Goal: Task Accomplishment & Management: Manage account settings

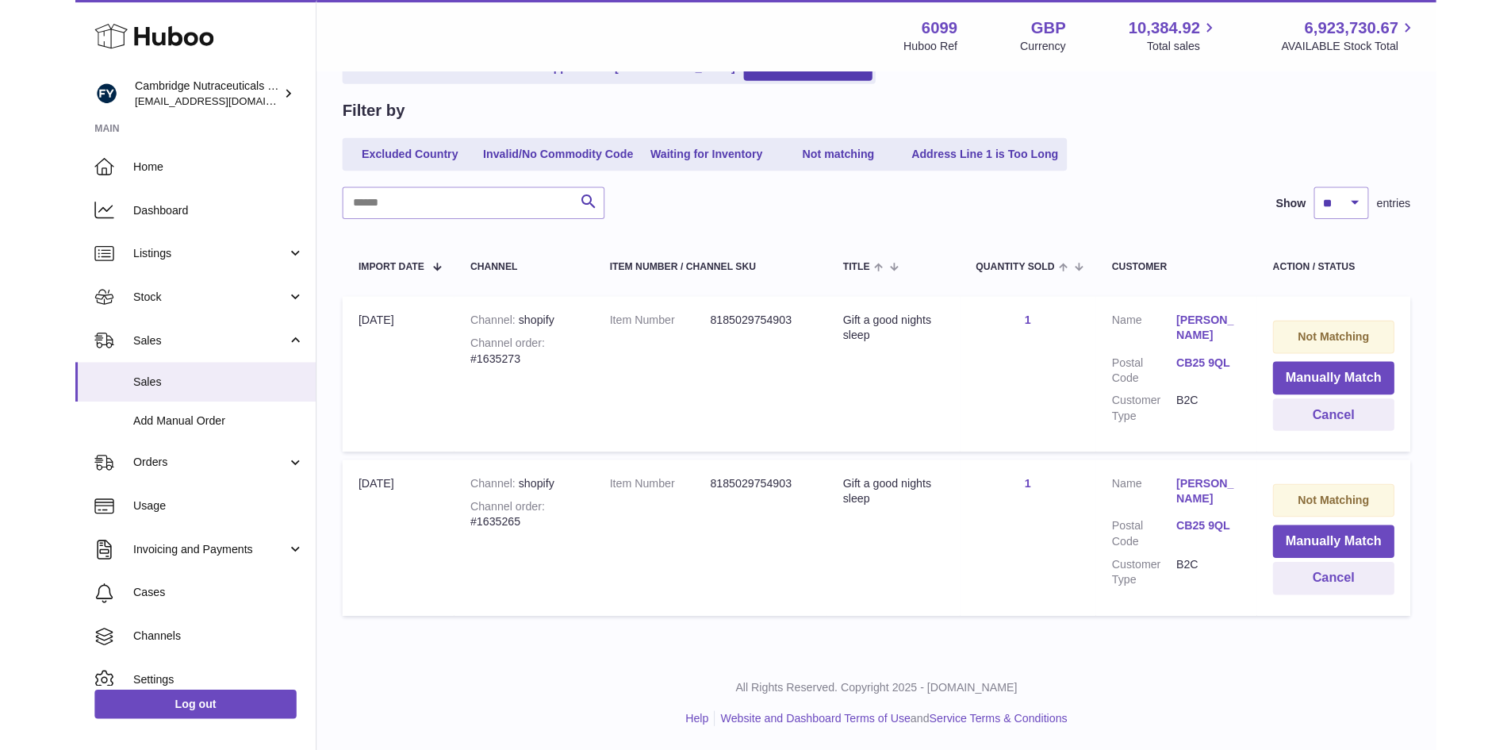
scroll to position [121, 0]
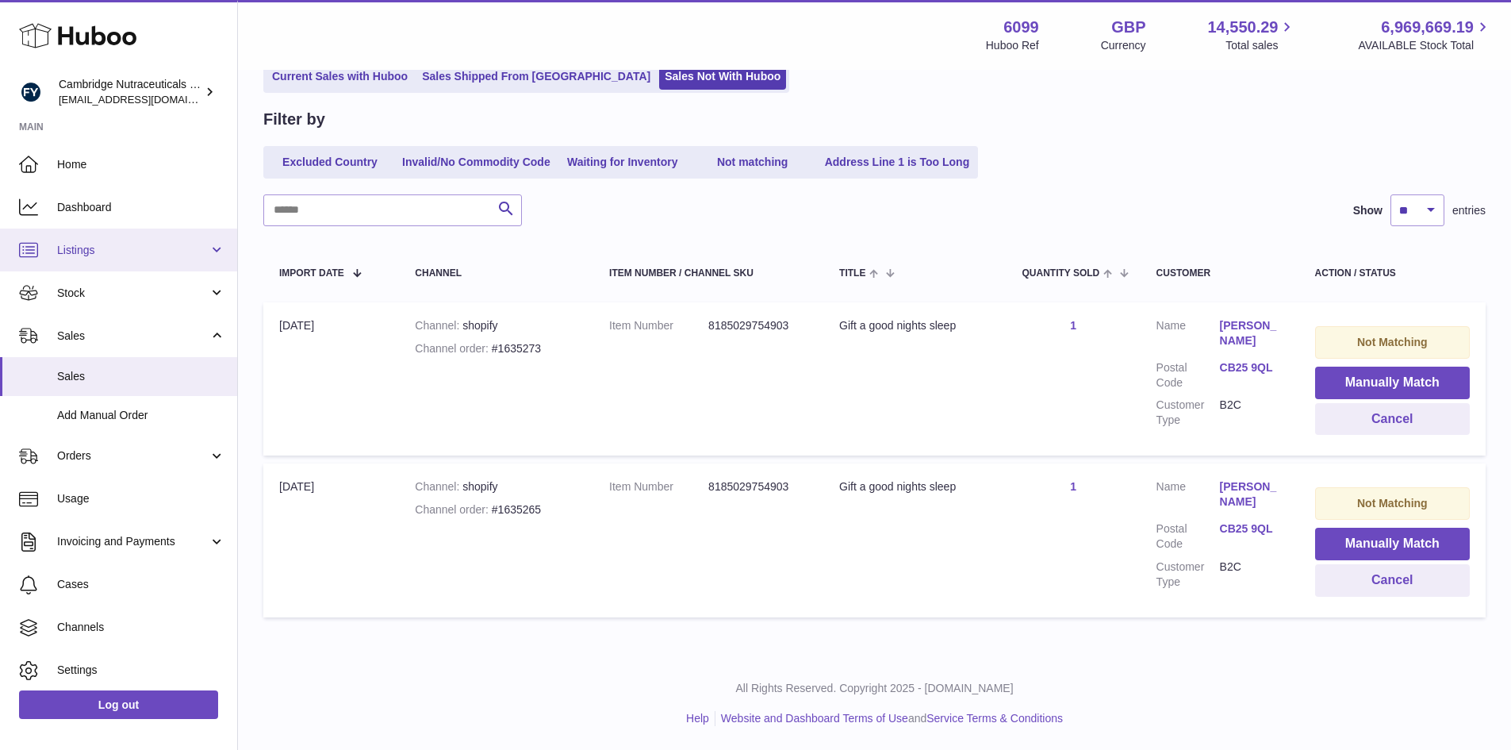
click at [96, 235] on link "Listings" at bounding box center [118, 249] width 237 height 43
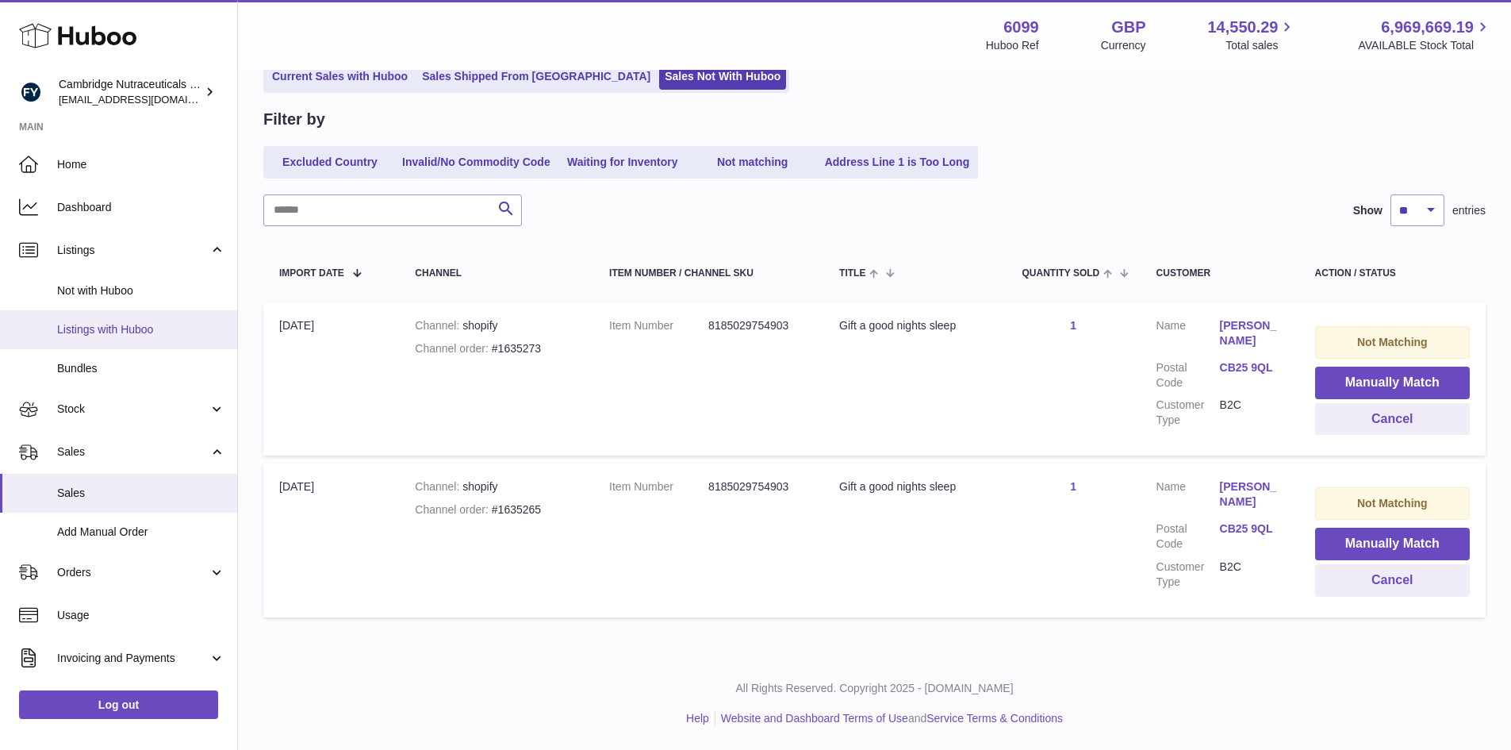
click at [106, 333] on span "Listings with Huboo" at bounding box center [141, 329] width 168 height 15
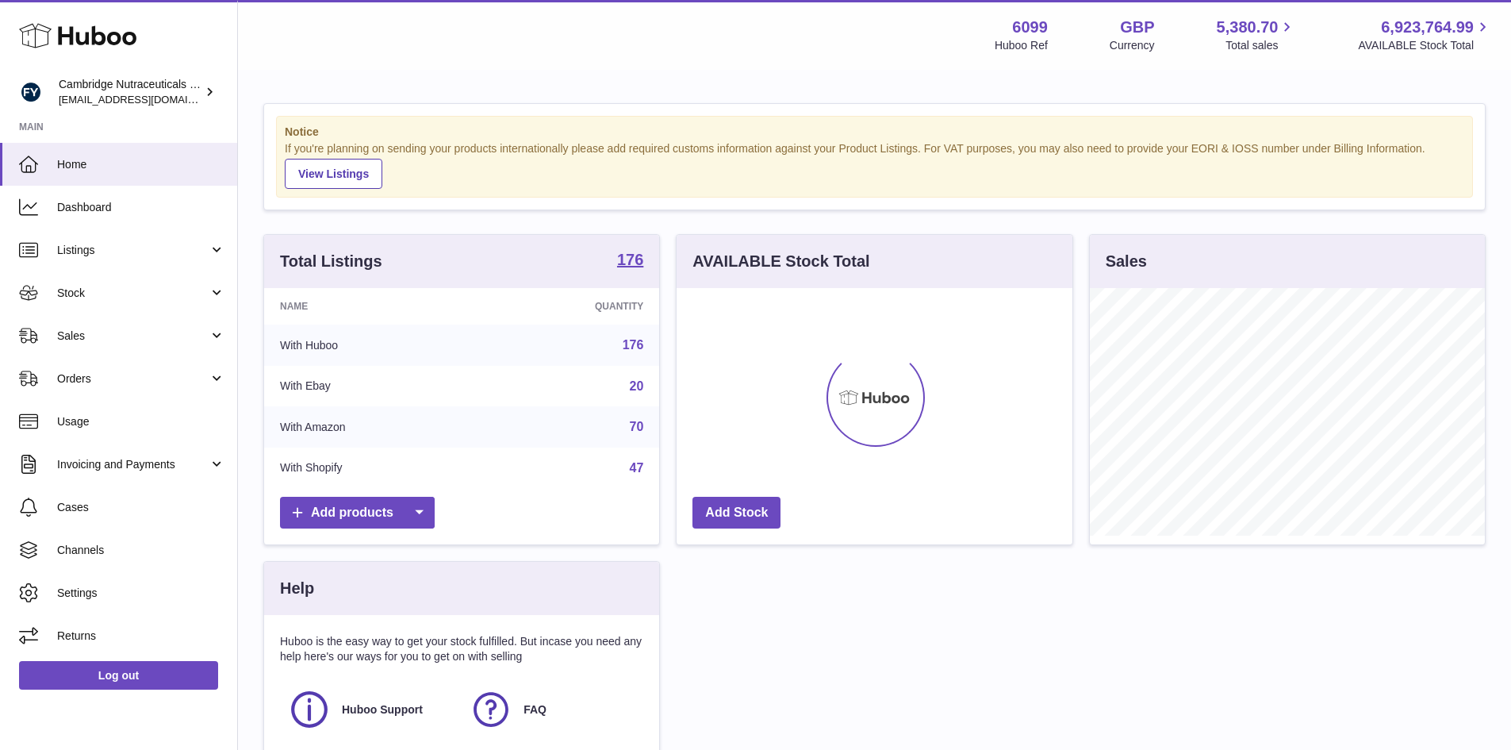
scroll to position [247, 396]
click at [92, 299] on span "Stock" at bounding box center [132, 293] width 151 height 15
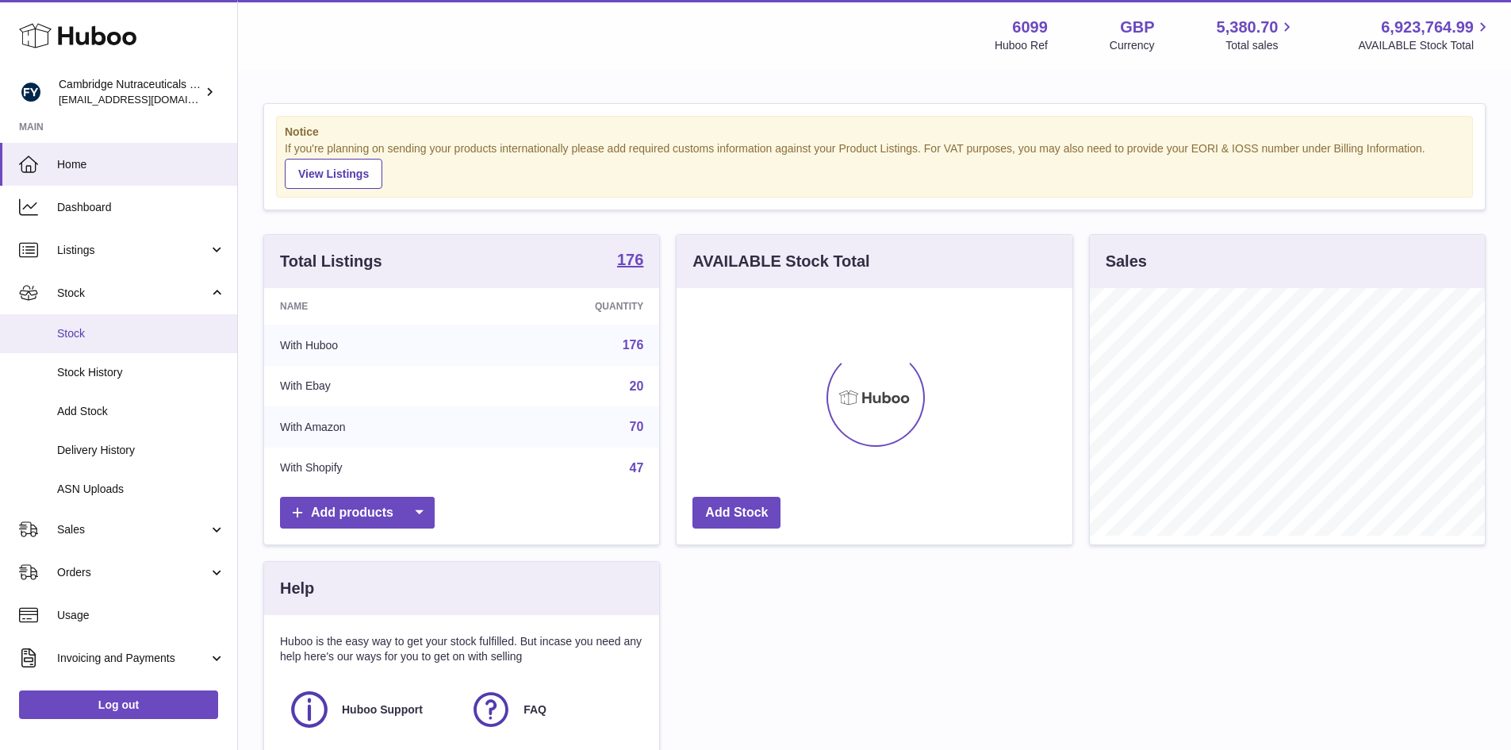
click at [97, 343] on link "Stock" at bounding box center [118, 333] width 237 height 39
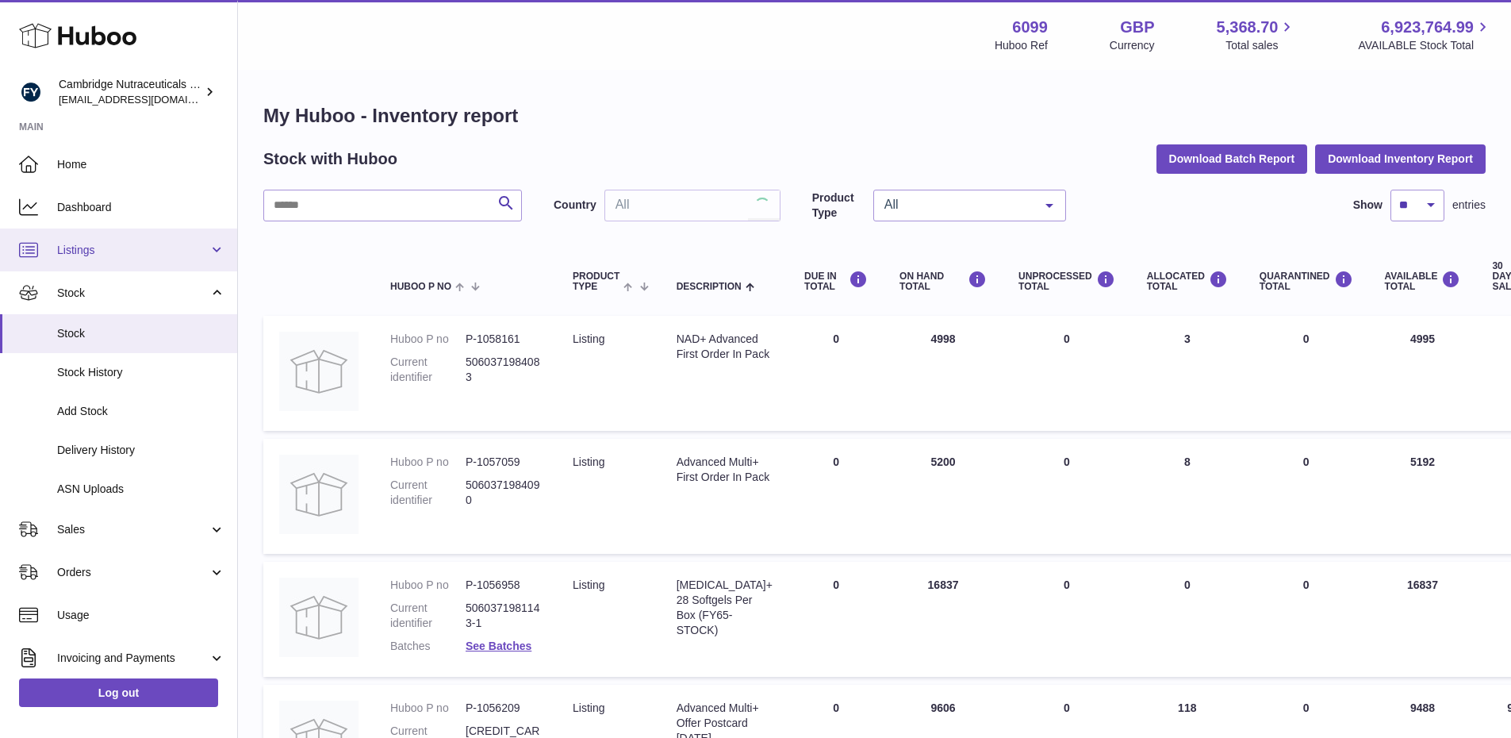
click at [98, 267] on link "Listings" at bounding box center [118, 249] width 237 height 43
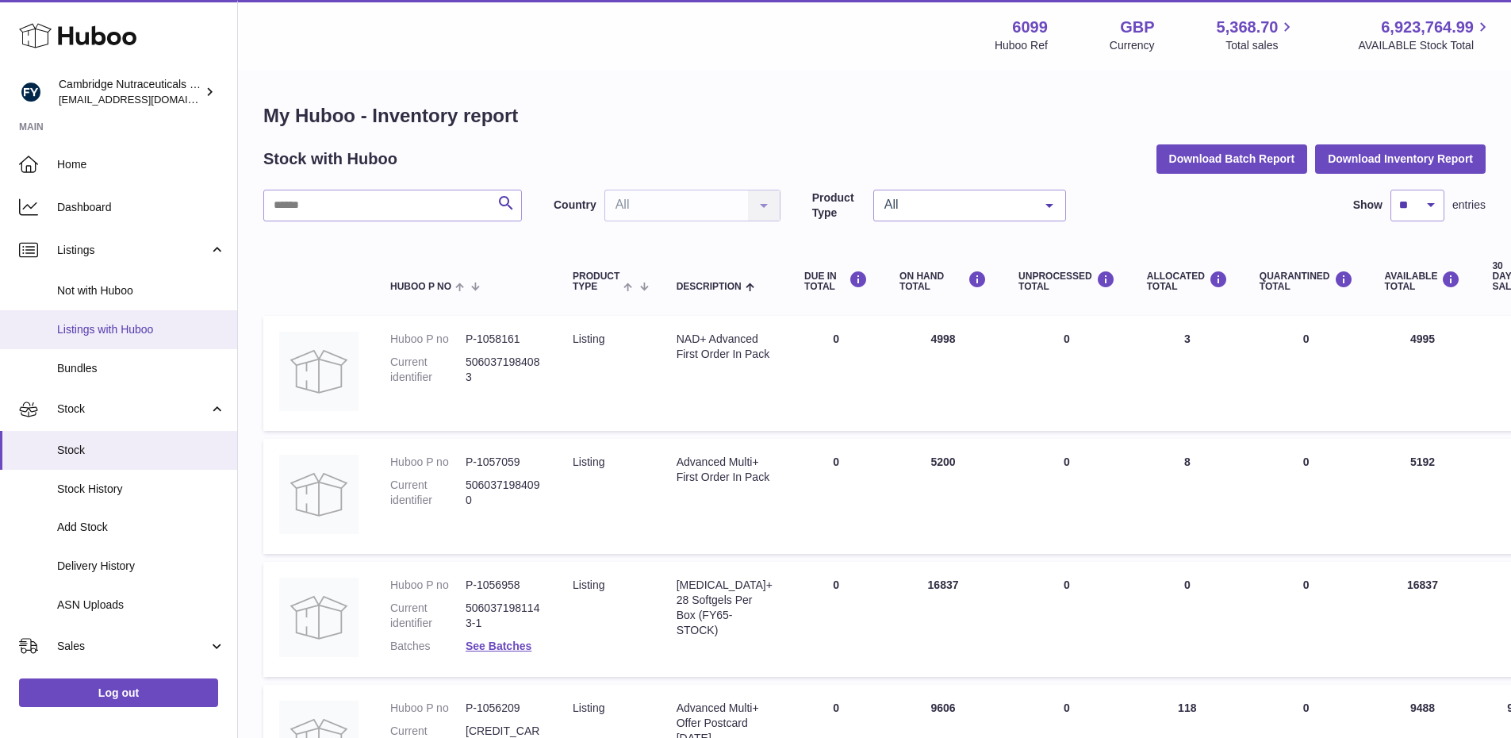
click at [94, 327] on span "Listings with Huboo" at bounding box center [141, 329] width 168 height 15
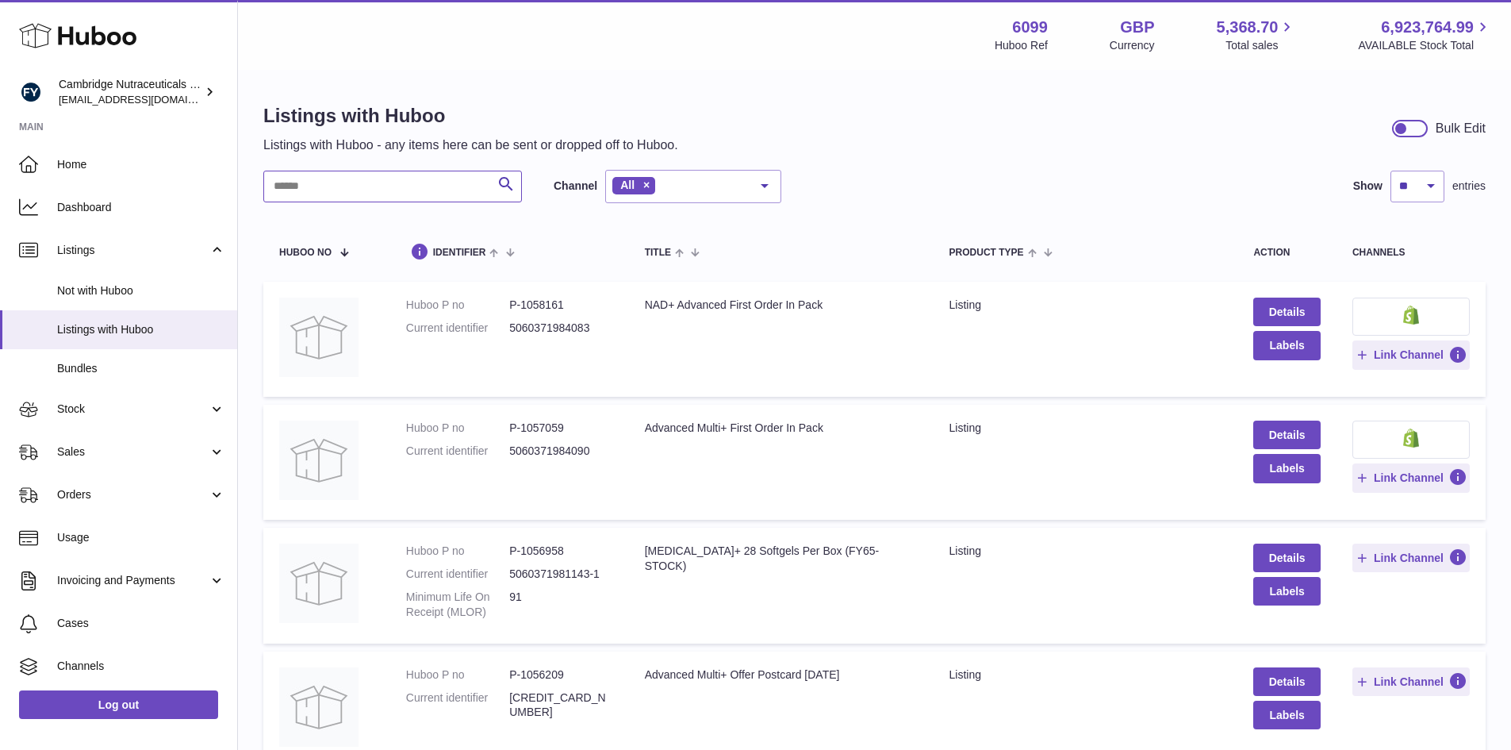
click at [313, 186] on input "text" at bounding box center [392, 187] width 259 height 32
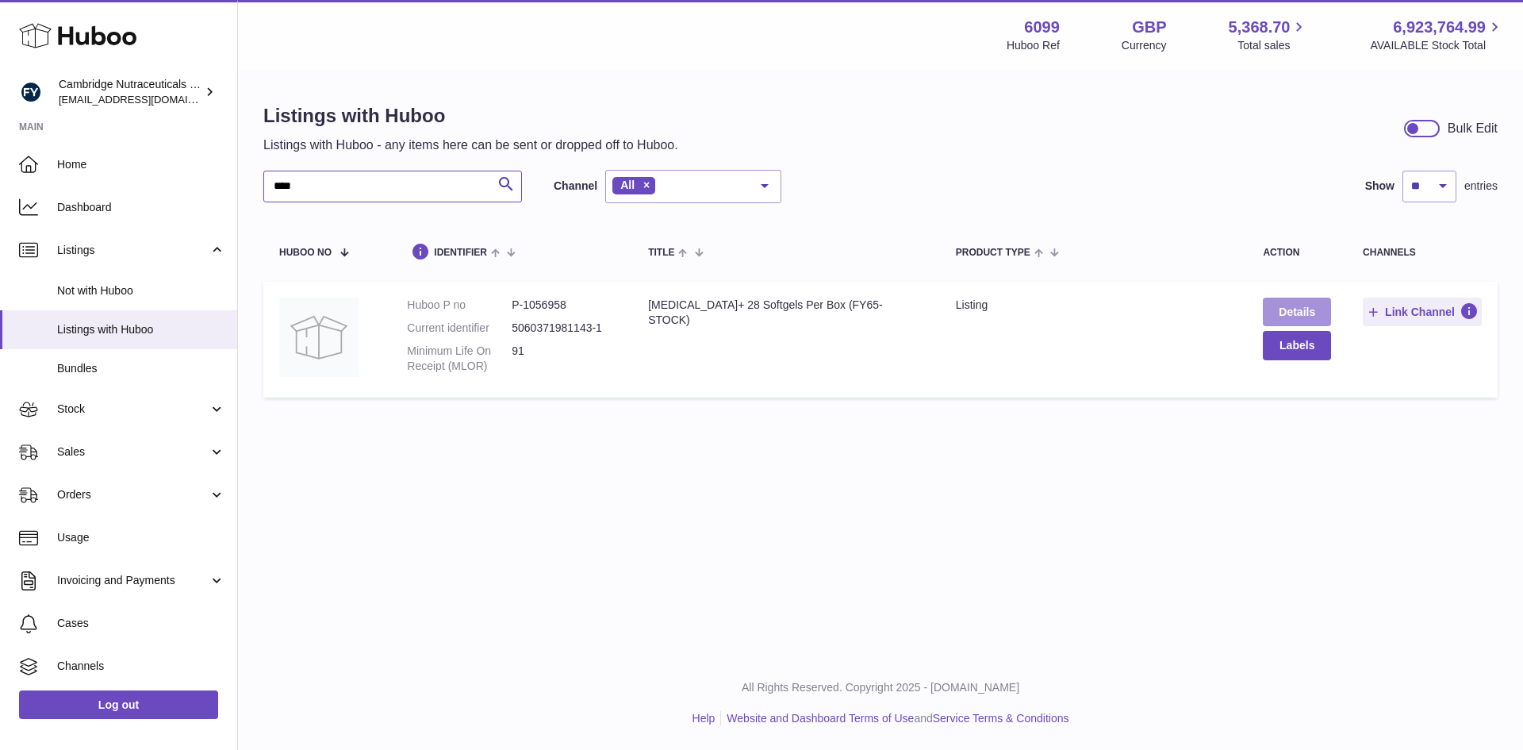
type input "****"
click at [1288, 314] on link "Details" at bounding box center [1297, 311] width 68 height 29
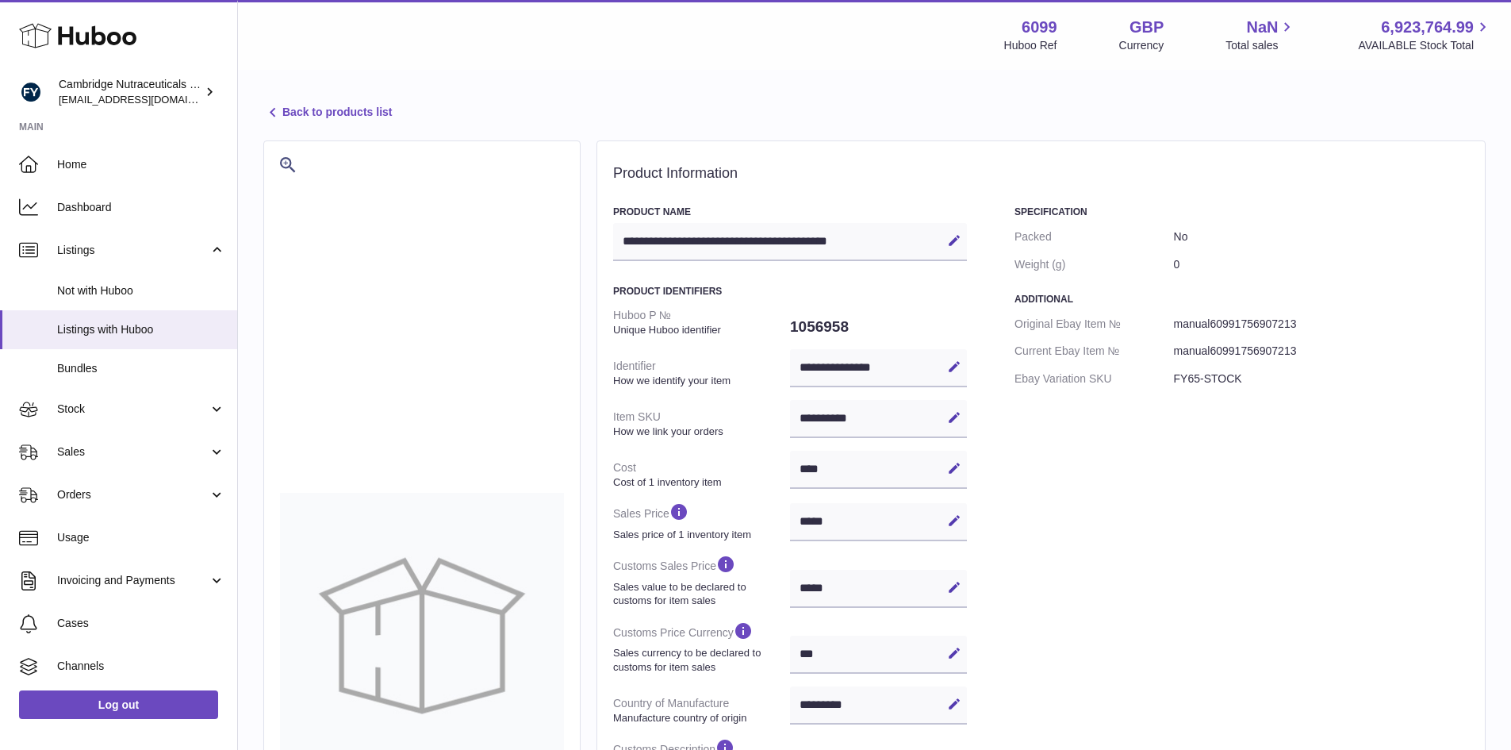
select select "***"
select select "****"
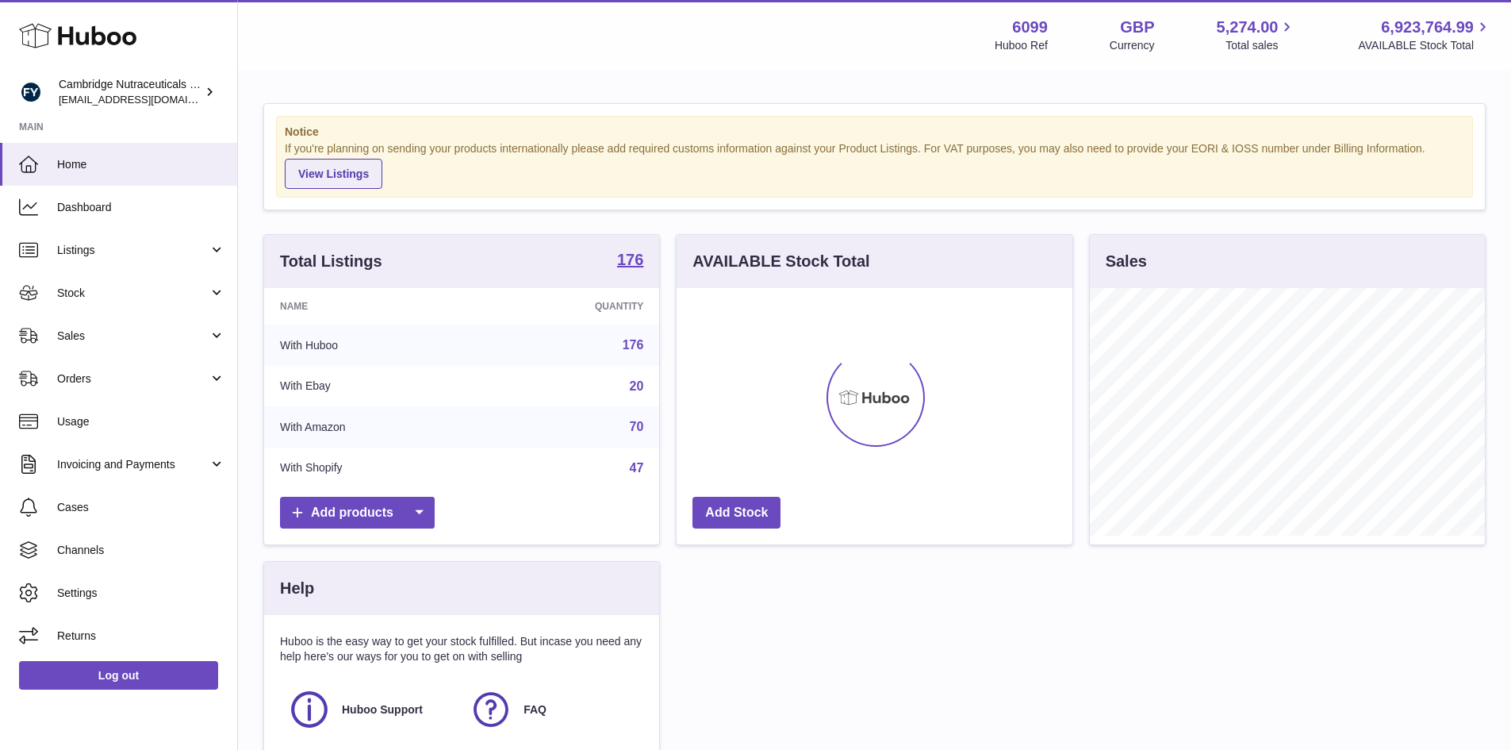
scroll to position [247, 396]
click at [87, 340] on span "Sales" at bounding box center [132, 335] width 151 height 15
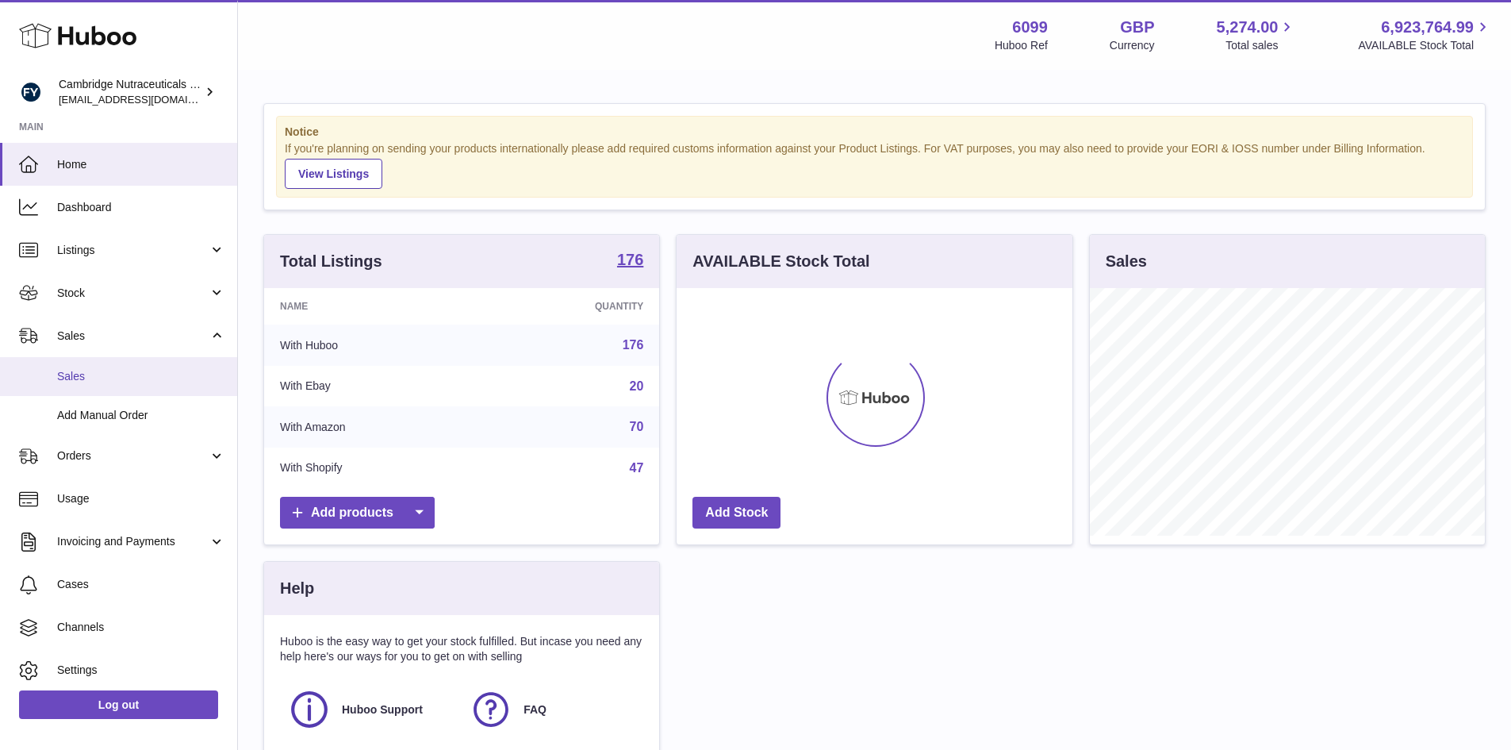
click at [83, 370] on span "Sales" at bounding box center [141, 376] width 168 height 15
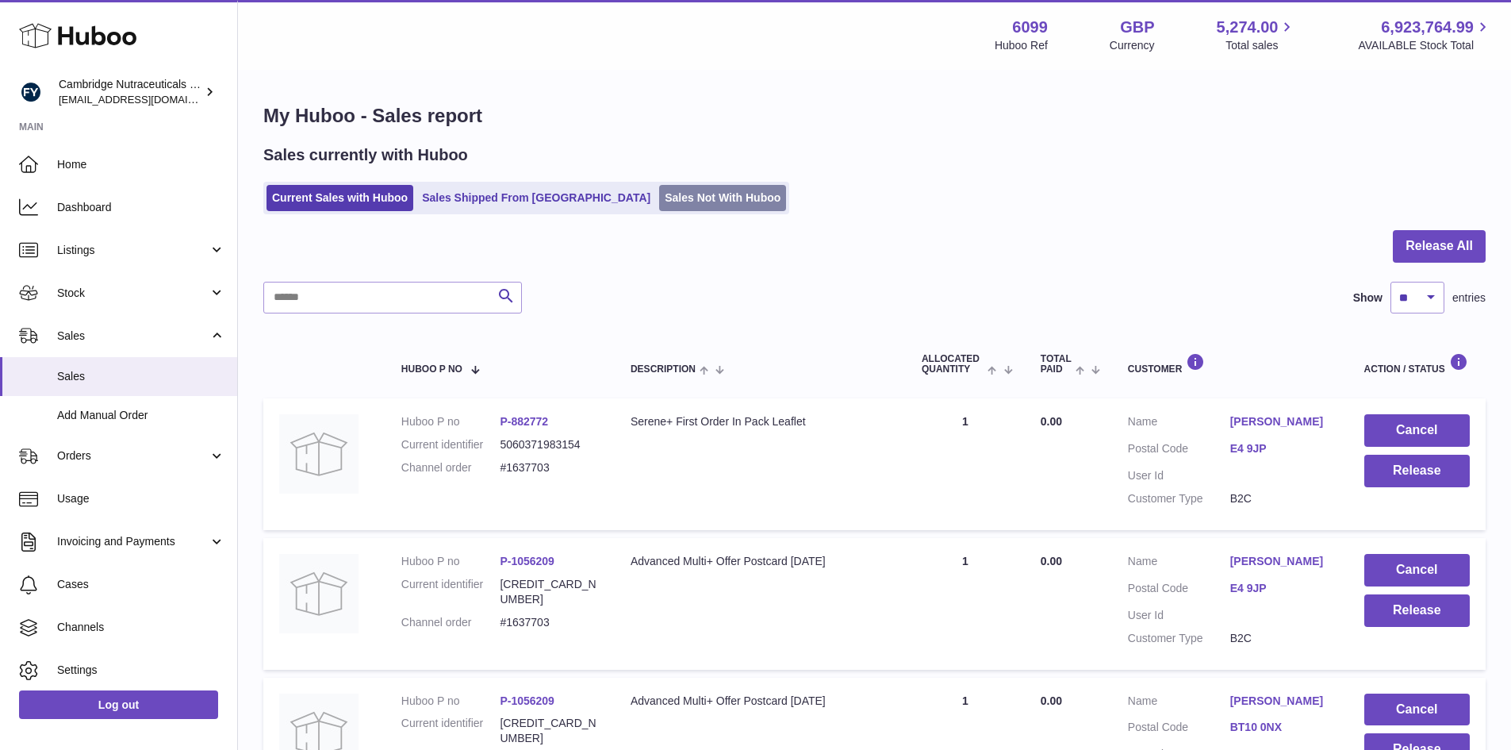
click at [664, 200] on link "Sales Not With Huboo" at bounding box center [722, 198] width 127 height 26
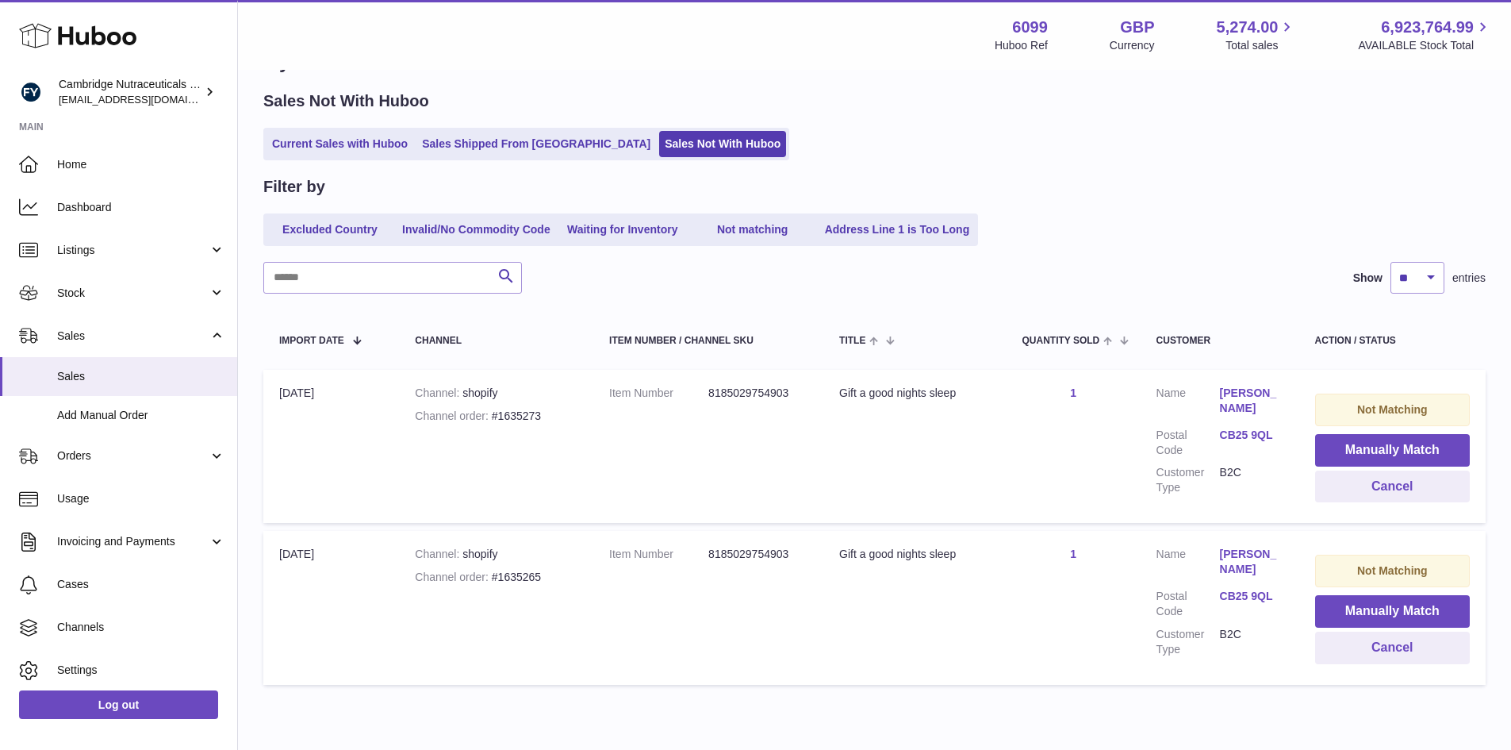
scroll to position [79, 0]
